Goal: Task Accomplishment & Management: Complete application form

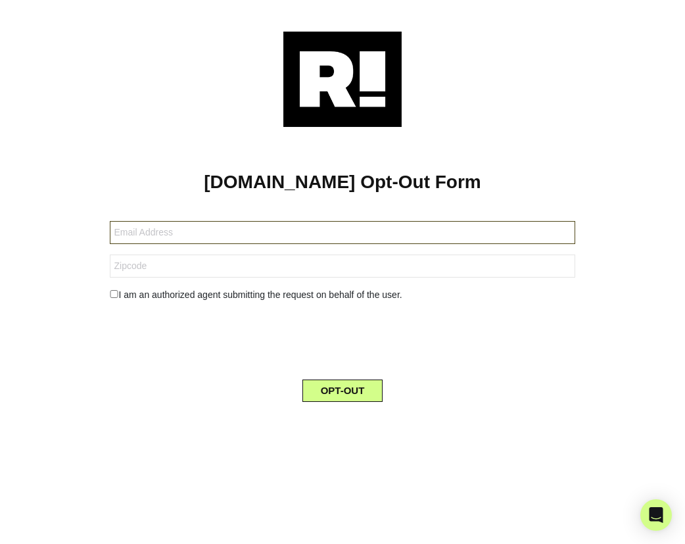
type input "kaysbracken2018@gmail.com"
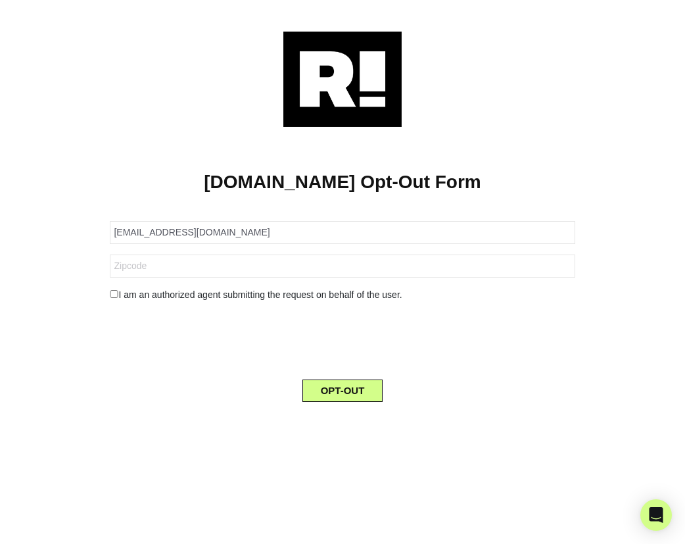
type input "75701"
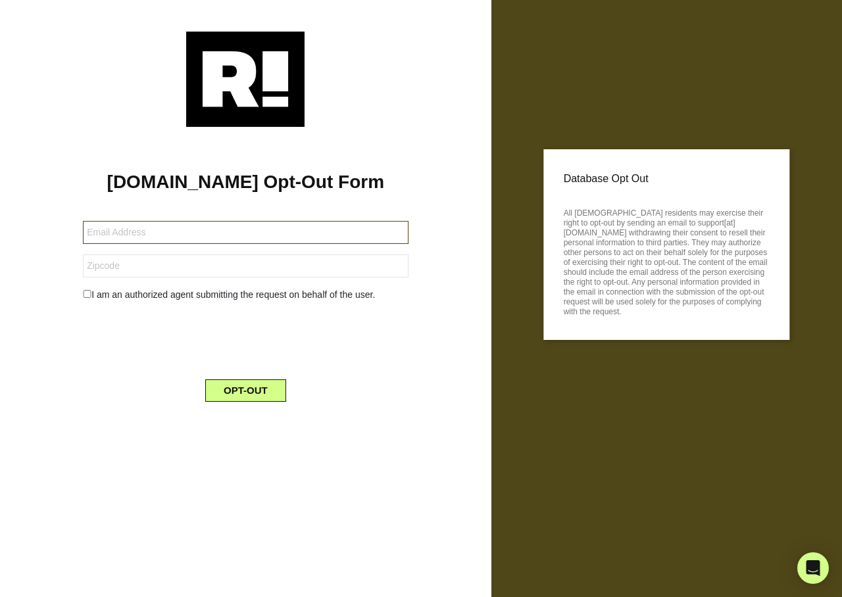
type input "carter490@aol.com"
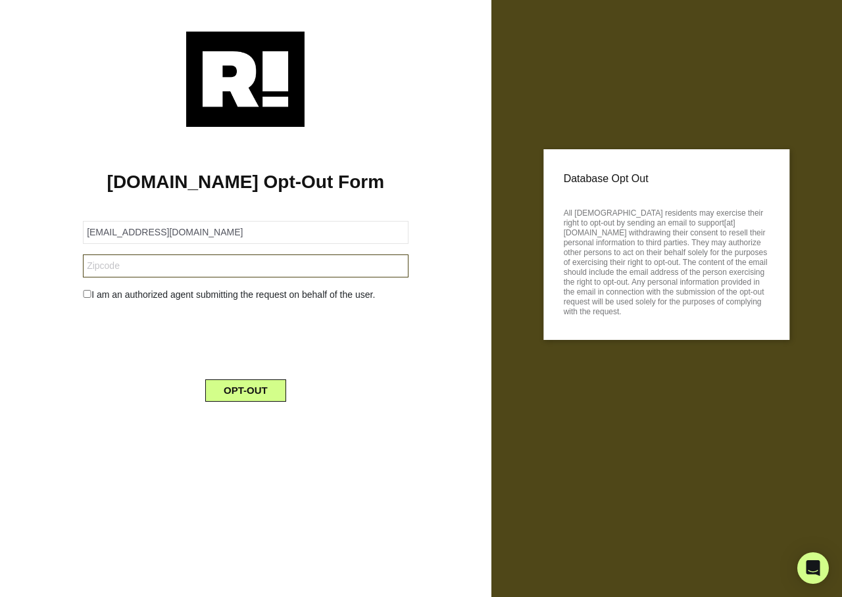
type input "96007"
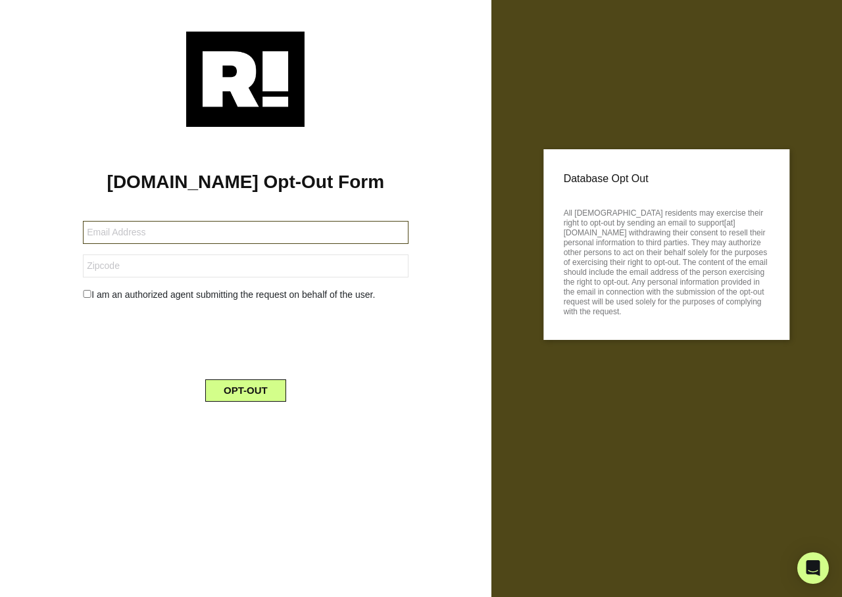
type input "[EMAIL_ADDRESS][DOMAIN_NAME]"
type input "CULPA CONSEQUATUR TEMPOR VOLUPT"
type input "[EMAIL_ADDRESS][DOMAIN_NAME]"
type input "82435"
type input "[EMAIL_ADDRESS][DOMAIN_NAME]"
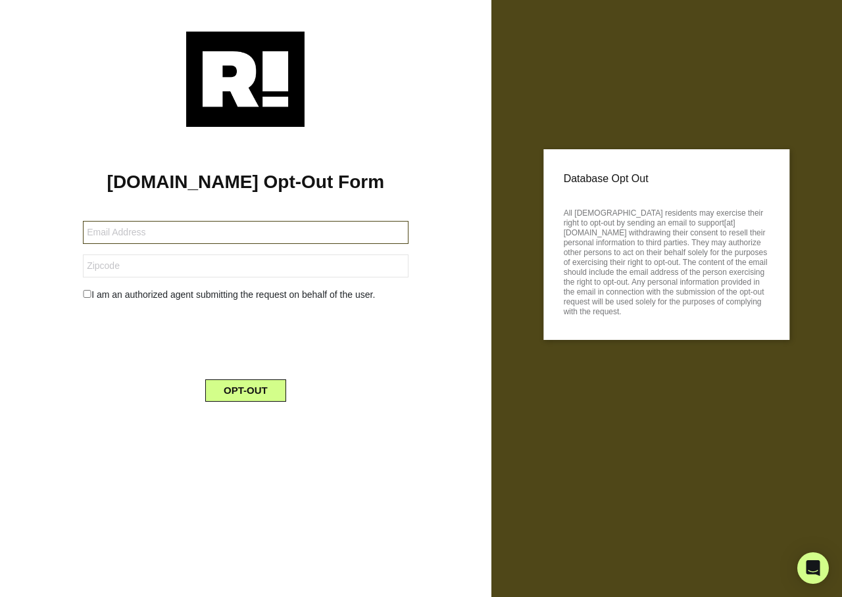
type input "93560"
type input "[EMAIL_ADDRESS][DOMAIN_NAME]"
type input "96799"
